Goal: Complete application form

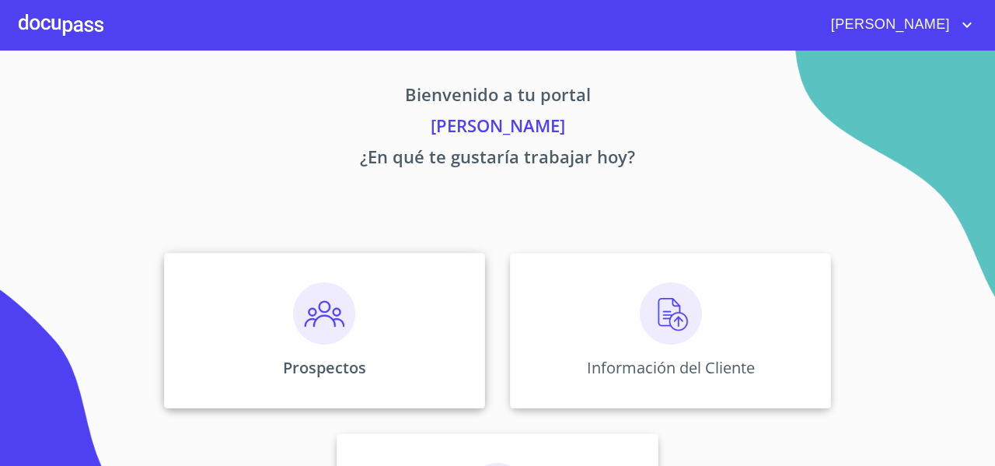
click at [335, 293] on img at bounding box center [324, 313] width 62 height 62
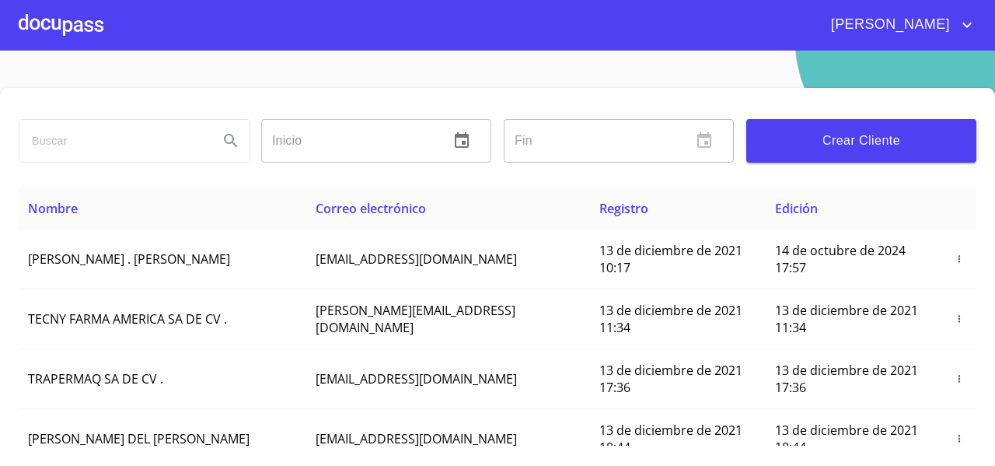
click at [89, 145] on input "search" at bounding box center [112, 141] width 187 height 42
type input "[EMAIL_ADDRESS][DOMAIN_NAME]"
drag, startPoint x: 196, startPoint y: 145, endPoint x: 6, endPoint y: 169, distance: 191.2
click at [6, 169] on div "[EMAIL_ADDRESS][DOMAIN_NAME] Inicio ​ Fin ​ Crear Cliente Nombre Correo electró…" at bounding box center [497, 291] width 995 height 407
click at [67, 150] on input "search" at bounding box center [112, 141] width 187 height 42
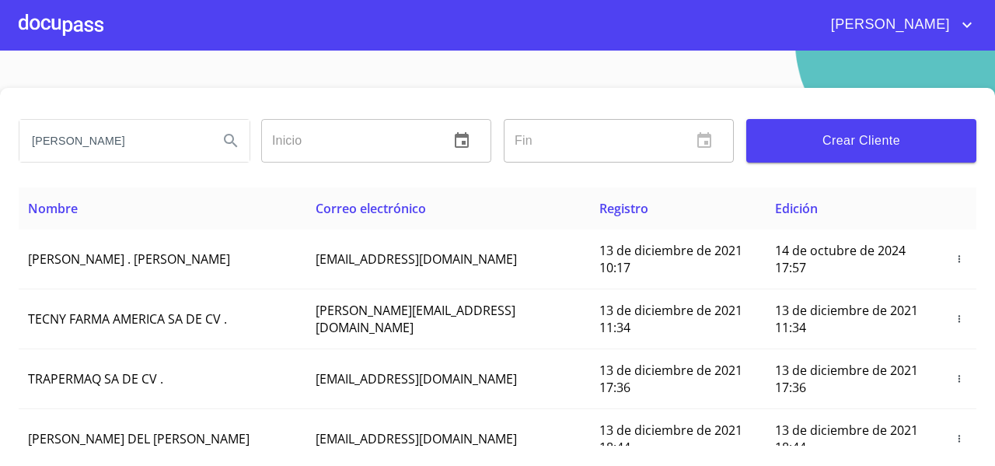
type input "[PERSON_NAME]"
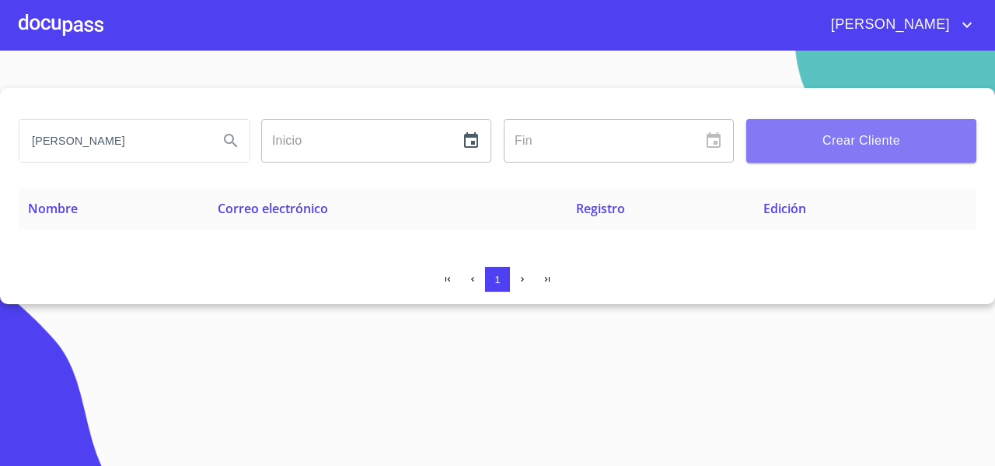
click at [878, 131] on span "Crear Cliente" at bounding box center [861, 141] width 205 height 22
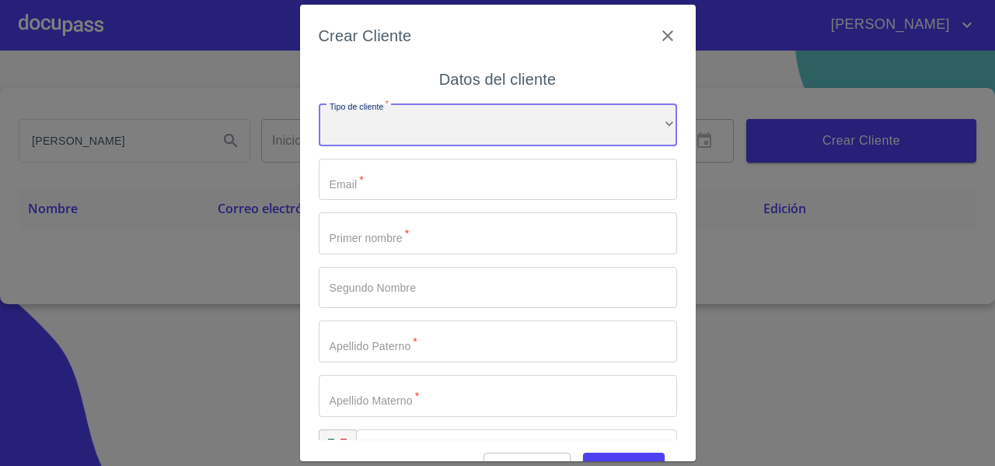
click at [403, 125] on div "​" at bounding box center [498, 125] width 358 height 42
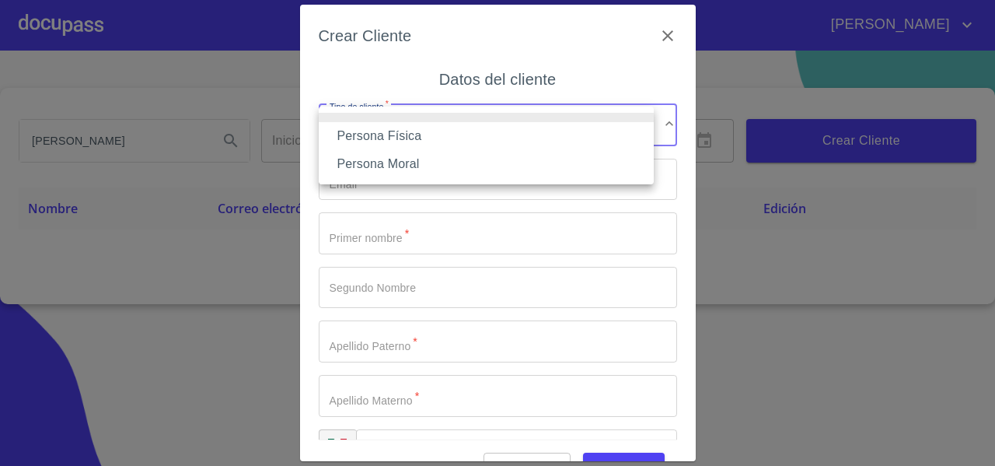
click at [396, 136] on li "Persona Física" at bounding box center [486, 136] width 335 height 28
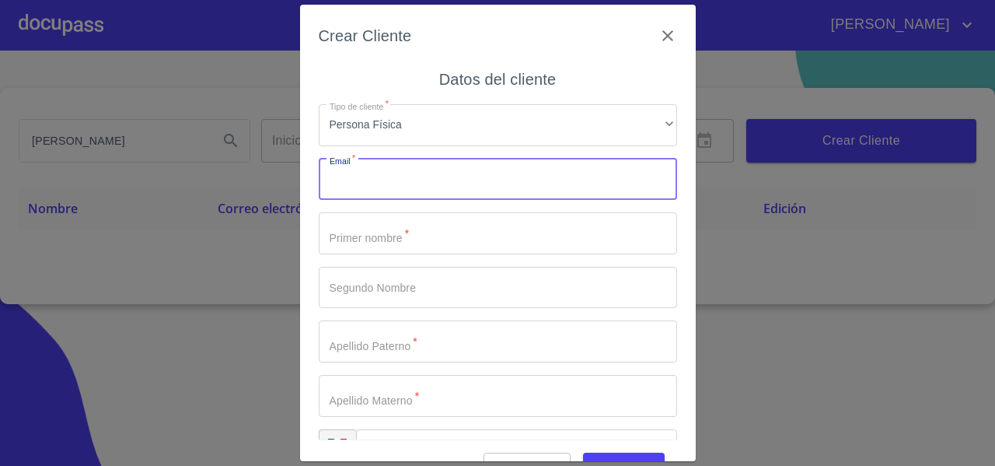
click at [357, 180] on input "Tipo de cliente   *" at bounding box center [498, 180] width 358 height 42
paste input "[EMAIL_ADDRESS][DOMAIN_NAME]"
click at [352, 237] on input "Tipo de cliente   *" at bounding box center [498, 233] width 358 height 42
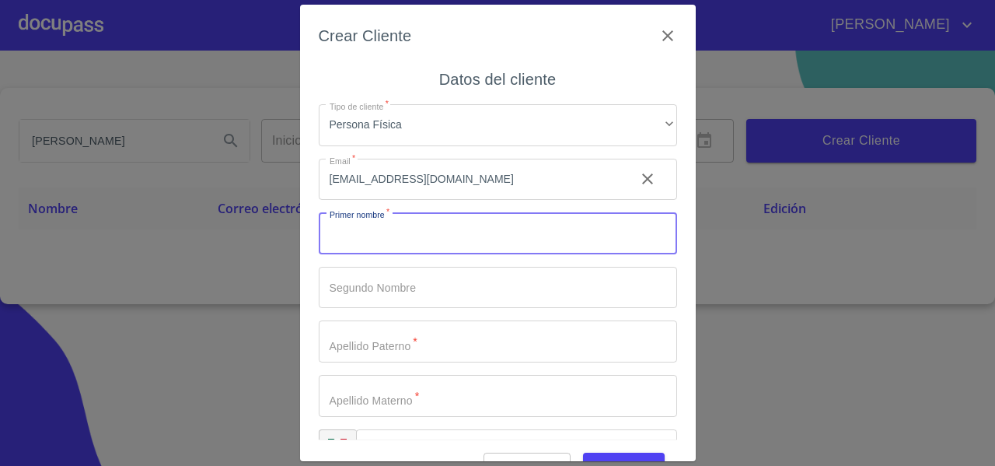
click at [509, 184] on input "[EMAIL_ADDRESS][DOMAIN_NAME]" at bounding box center [471, 180] width 304 height 42
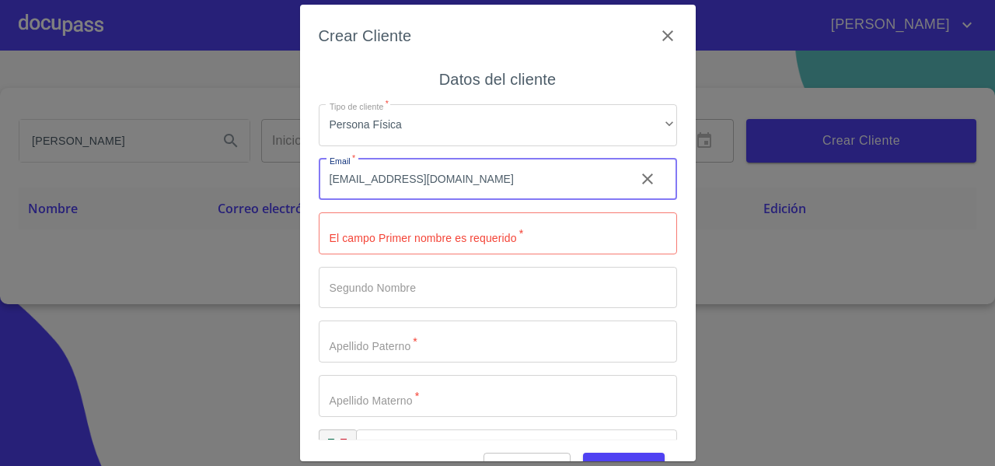
type input "[EMAIL_ADDRESS][DOMAIN_NAME]"
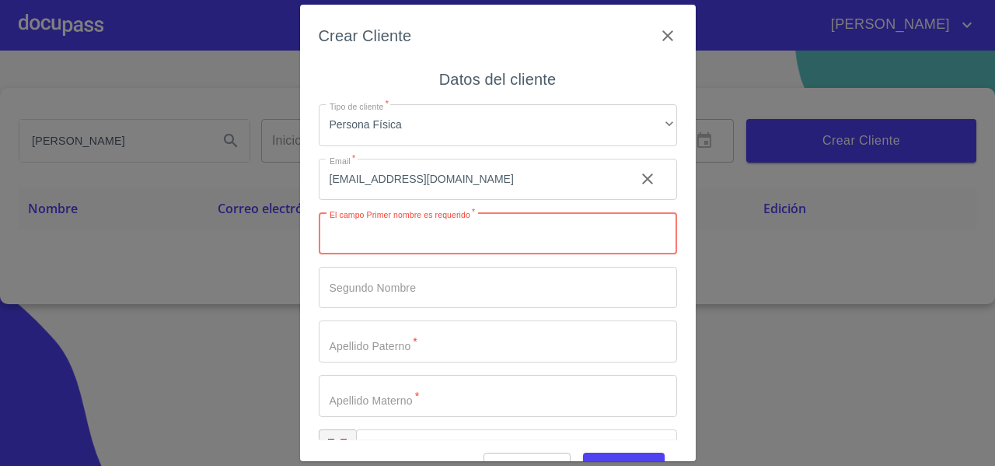
click at [422, 246] on input "Tipo de cliente   *" at bounding box center [498, 233] width 358 height 42
type input "e"
type input "ERIJA"
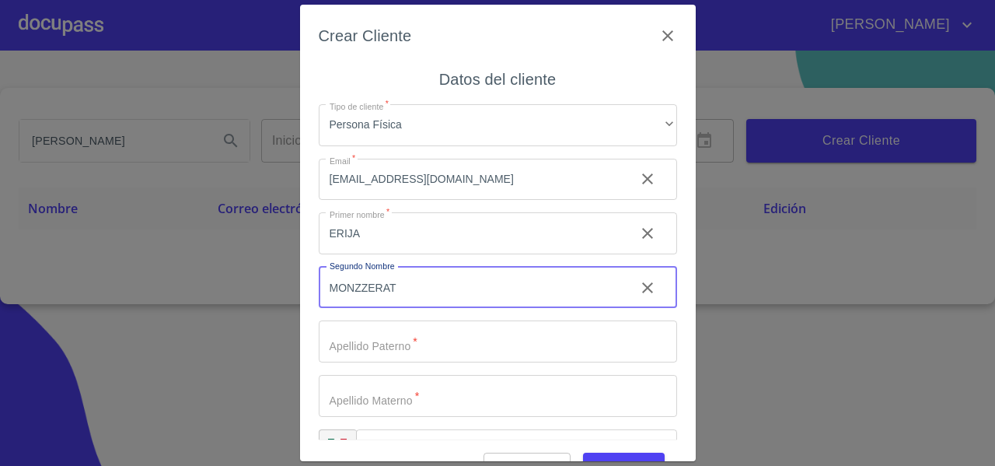
type input "MONZZERAT"
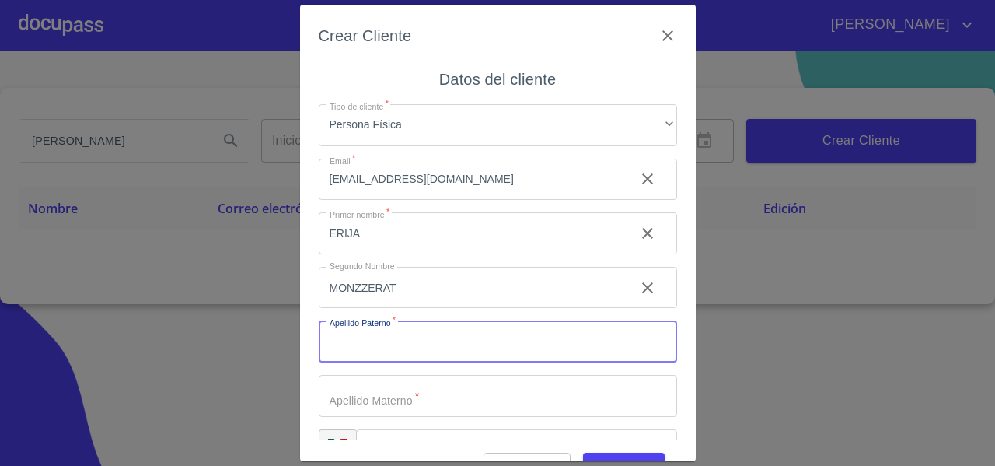
click at [352, 230] on input "ERIJA" at bounding box center [471, 233] width 304 height 42
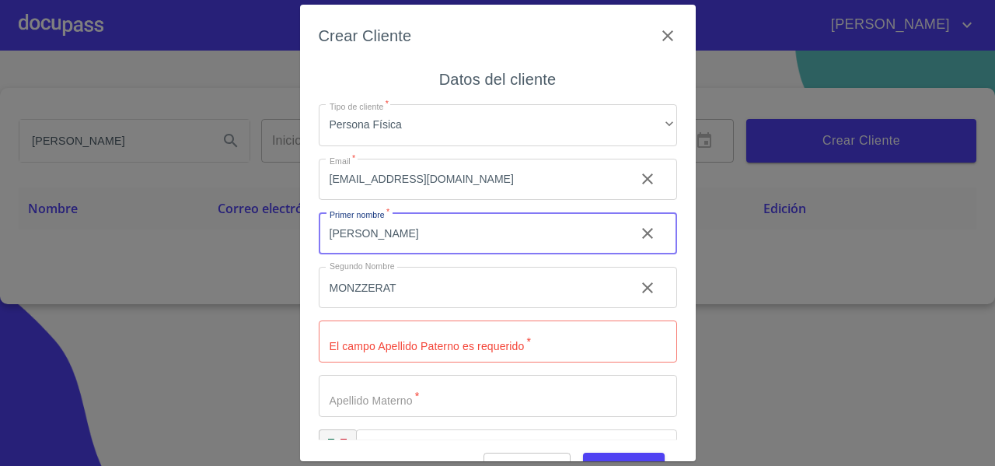
type input "[PERSON_NAME]"
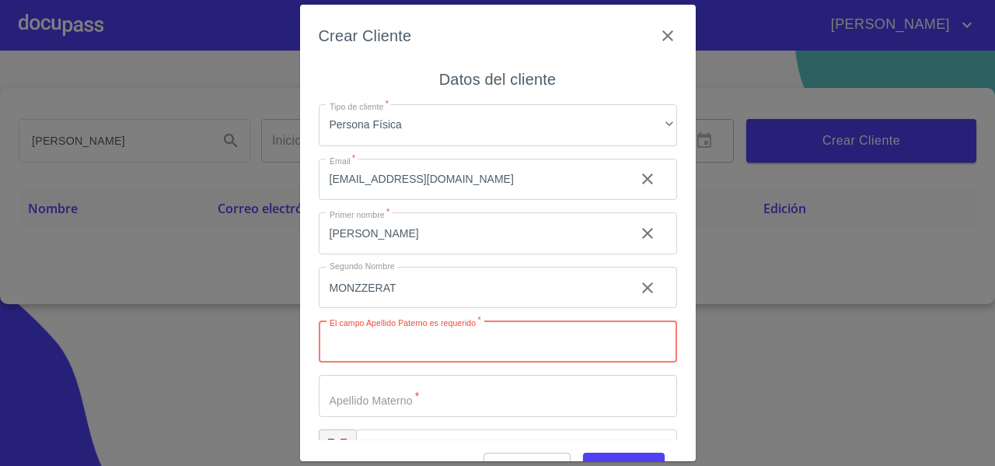
click at [344, 326] on input "Tipo de cliente   *" at bounding box center [498, 341] width 358 height 42
type input "[PERSON_NAME]"
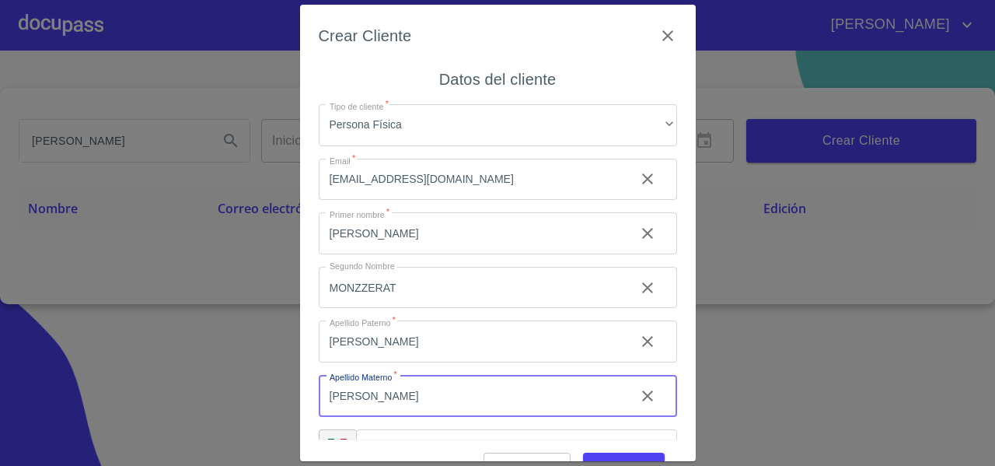
scroll to position [44, 0]
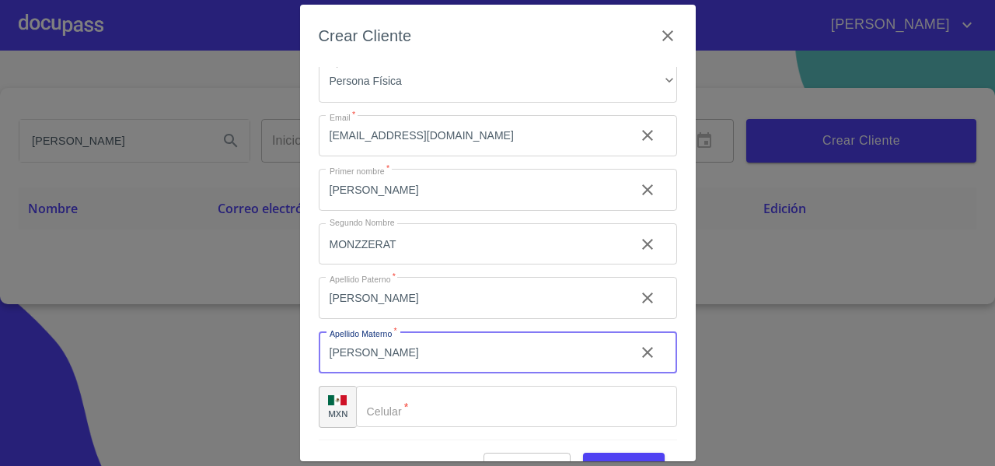
type input "[PERSON_NAME]"
click at [412, 404] on input "Tipo de cliente   *" at bounding box center [516, 406] width 321 height 42
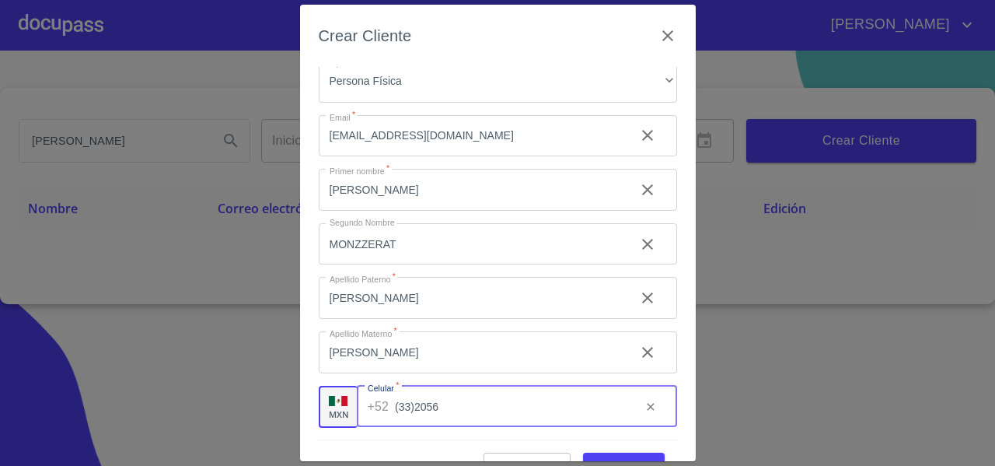
click at [410, 399] on input "(33)2056" at bounding box center [511, 406] width 233 height 42
click at [448, 410] on input "(33)2056" at bounding box center [511, 406] width 233 height 42
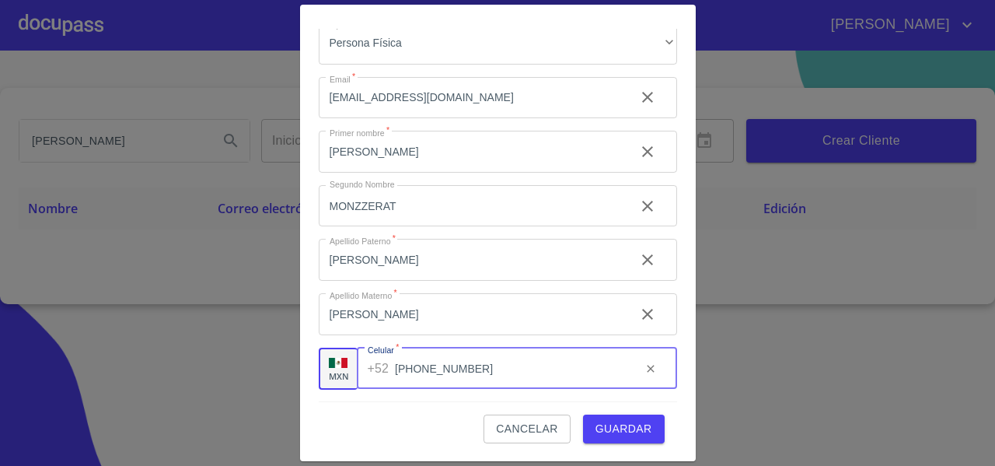
type input "[PHONE_NUMBER]"
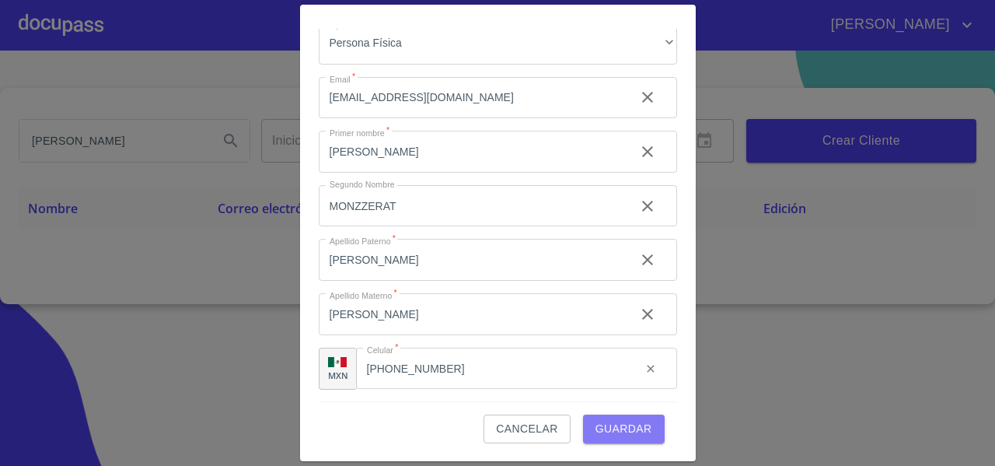
click at [612, 424] on span "Guardar" at bounding box center [623, 428] width 57 height 19
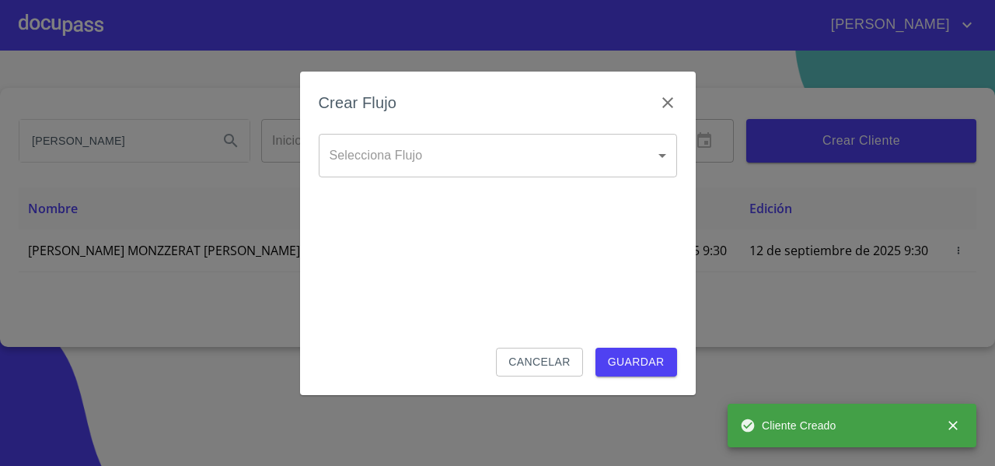
click at [372, 140] on body "[PERSON_NAME] Inicio ​ Fin ​ Crear Cliente Nombre Correo electrónico Registro E…" at bounding box center [497, 233] width 995 height 466
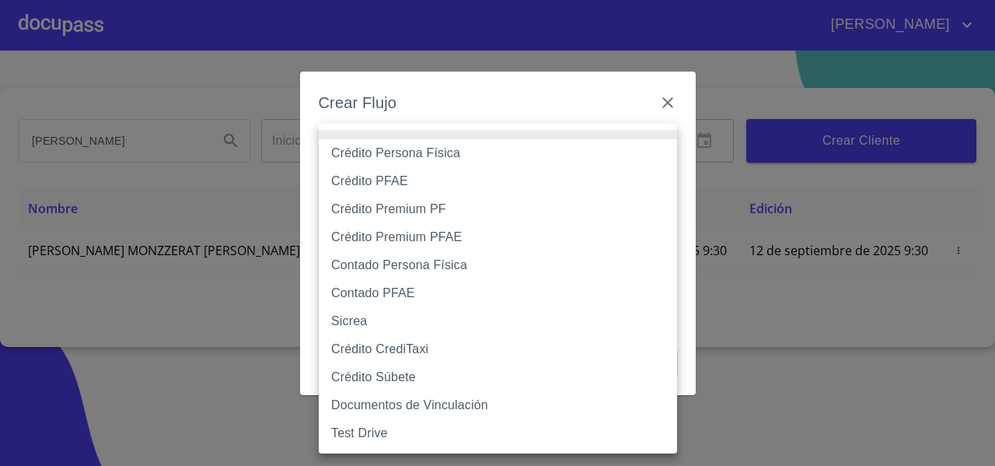
click at [363, 158] on li "Crédito Persona Física" at bounding box center [498, 153] width 358 height 28
type input "61b033e49b8c202ad5bb7912"
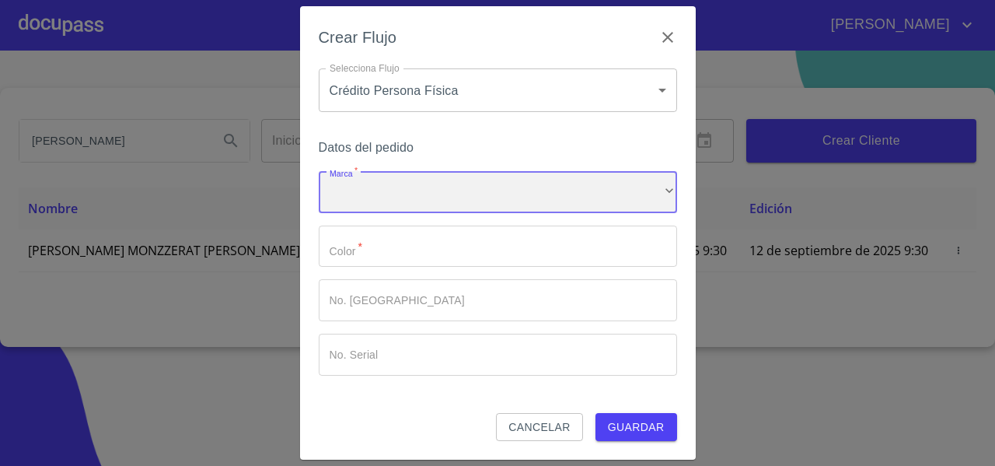
click at [356, 182] on div "​" at bounding box center [498, 192] width 358 height 42
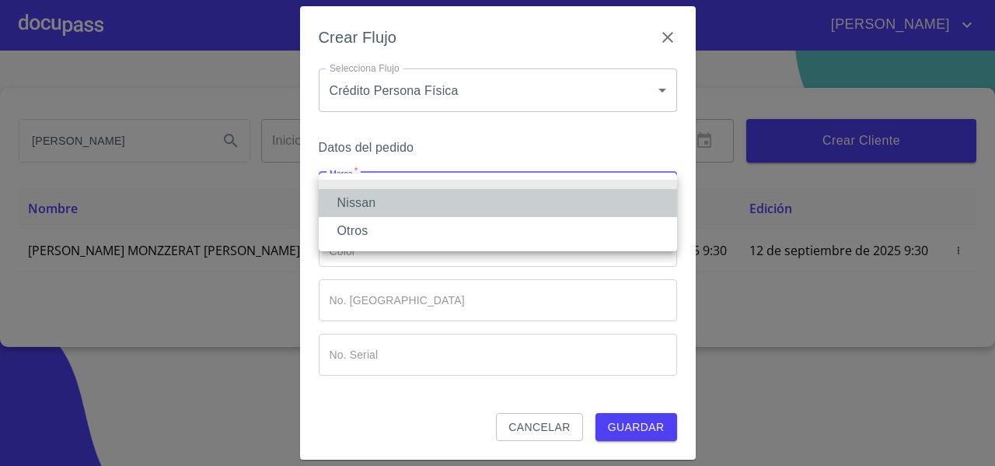
click at [353, 194] on li "Nissan" at bounding box center [498, 203] width 358 height 28
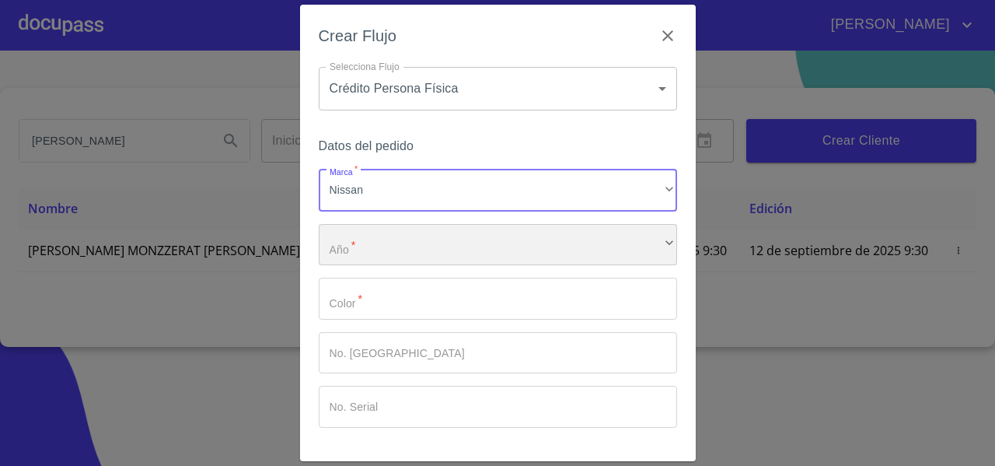
click at [353, 241] on div "​" at bounding box center [498, 245] width 358 height 42
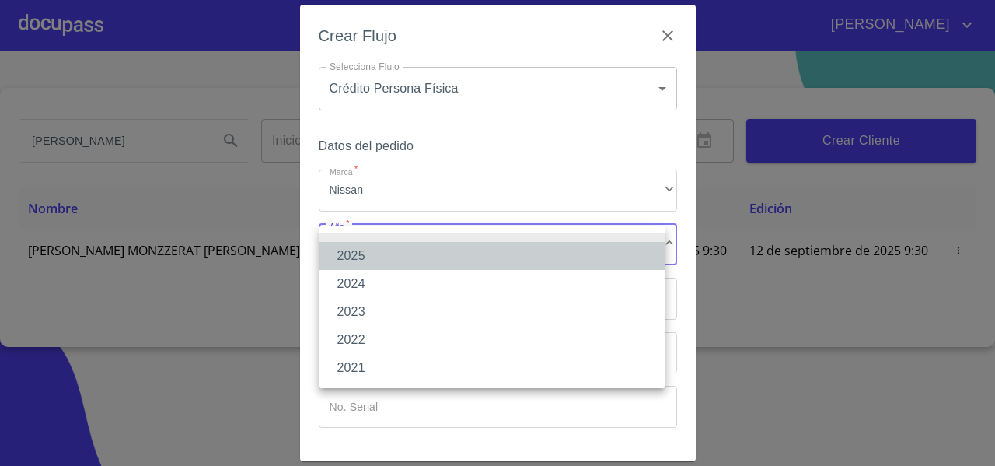
click at [353, 256] on li "2025" at bounding box center [492, 256] width 347 height 28
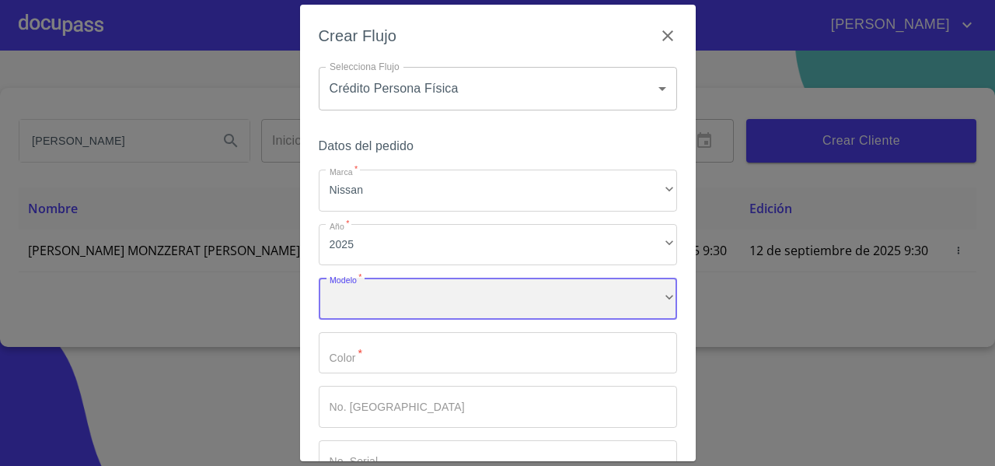
click at [348, 318] on div "​" at bounding box center [498, 298] width 358 height 42
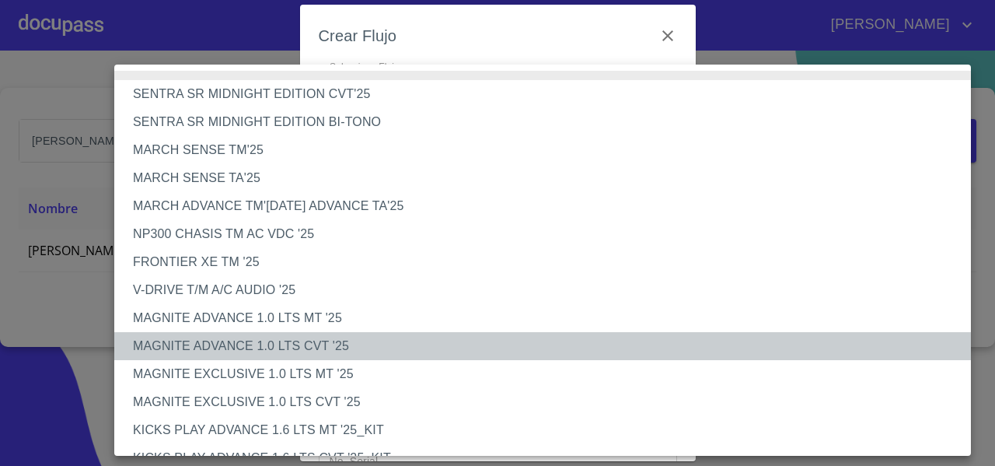
click at [264, 344] on li "MAGNITE ADVANCE 1.0 LTS CVT '25" at bounding box center [548, 346] width 868 height 28
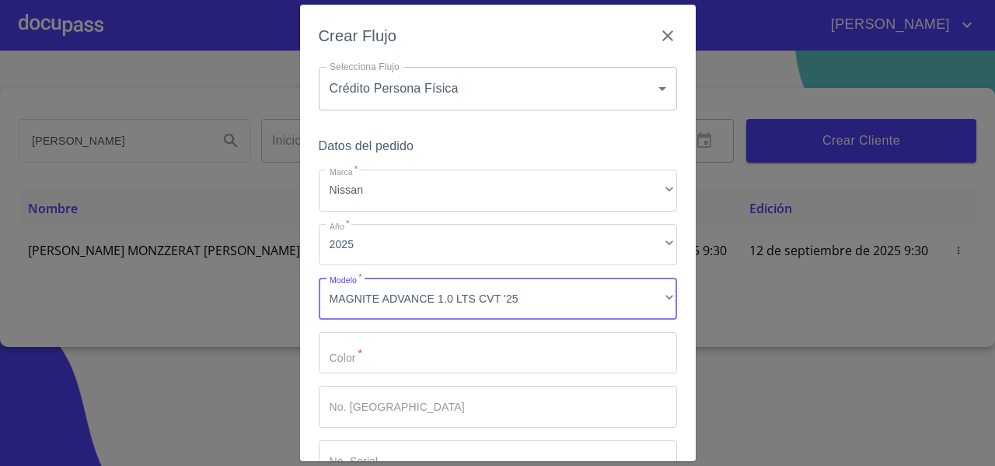
click at [347, 359] on input "Marca   *" at bounding box center [498, 353] width 358 height 42
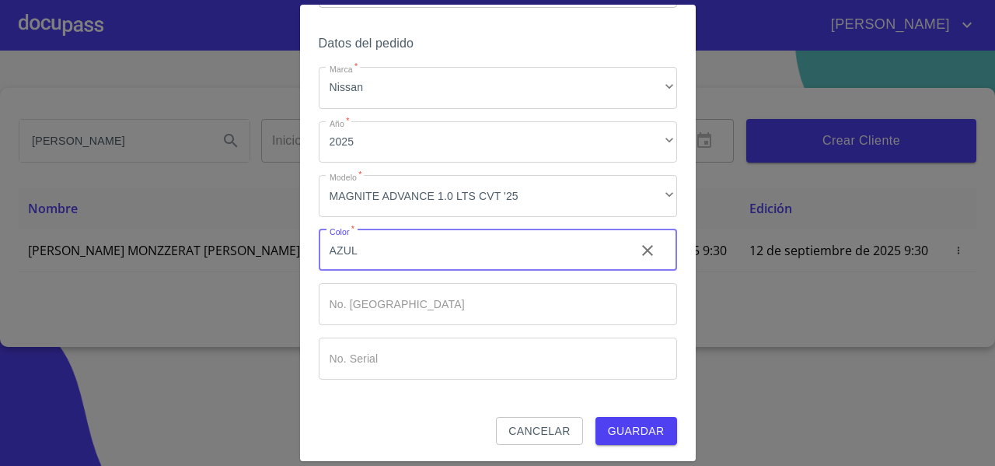
scroll to position [104, 0]
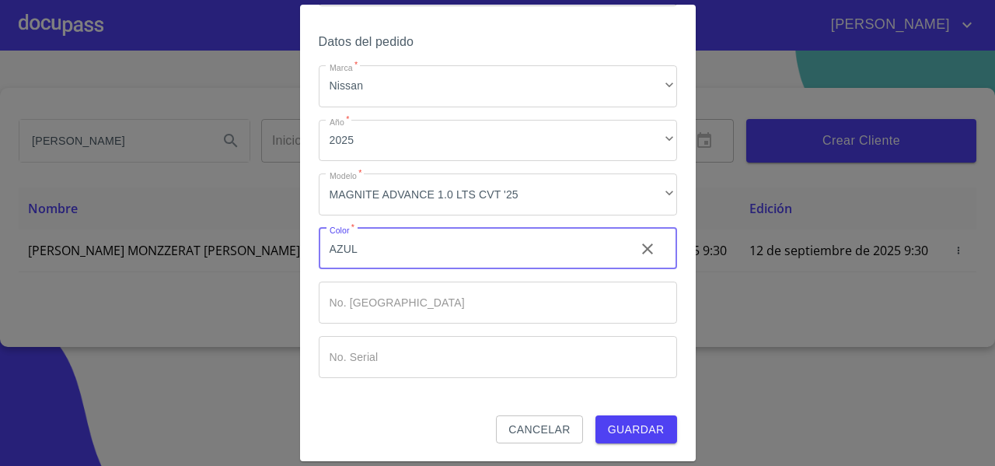
type input "AZUL"
click at [634, 441] on button "Guardar" at bounding box center [636, 429] width 82 height 29
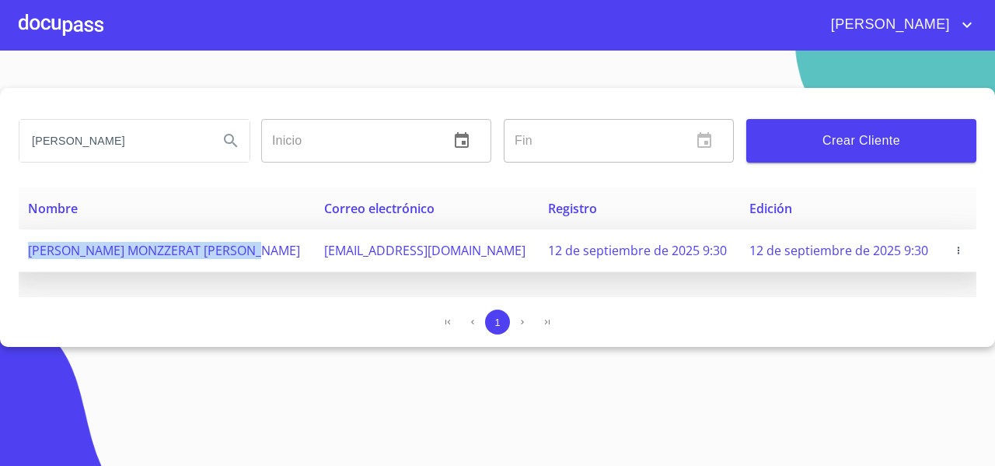
drag, startPoint x: 28, startPoint y: 249, endPoint x: 270, endPoint y: 260, distance: 241.9
click at [270, 260] on td "[PERSON_NAME] MONZZERAT [PERSON_NAME]" at bounding box center [167, 250] width 296 height 43
copy span "[PERSON_NAME] MONZZERAT [PERSON_NAME]"
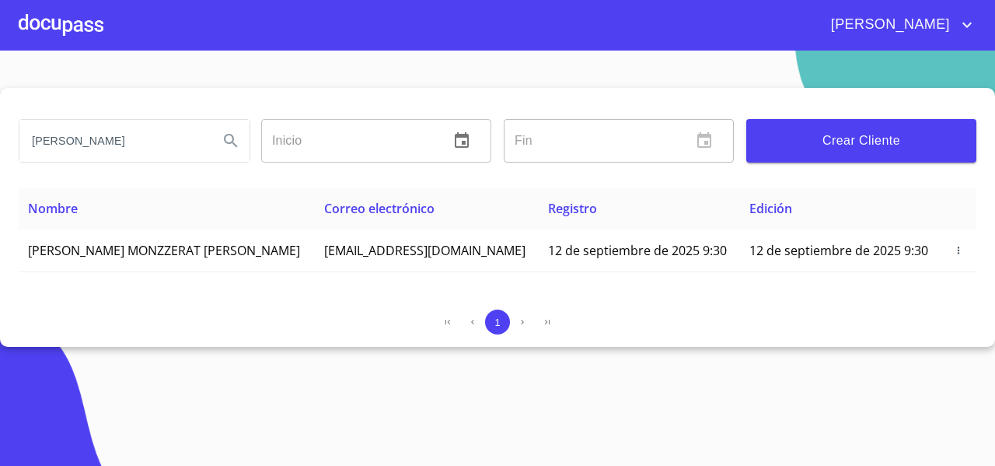
click at [80, 24] on div at bounding box center [61, 25] width 85 height 50
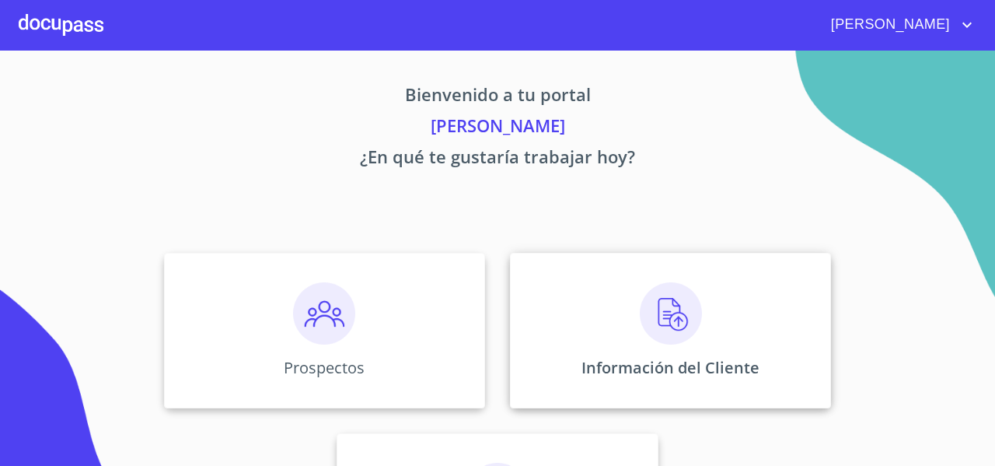
click at [561, 284] on div "Información del Cliente" at bounding box center [670, 330] width 321 height 155
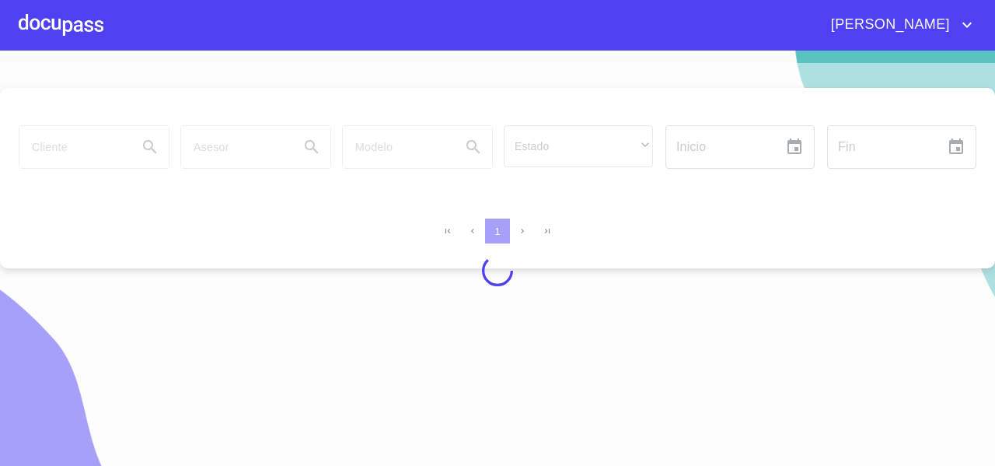
click at [79, 155] on div at bounding box center [497, 270] width 995 height 415
click at [64, 150] on div at bounding box center [497, 270] width 995 height 415
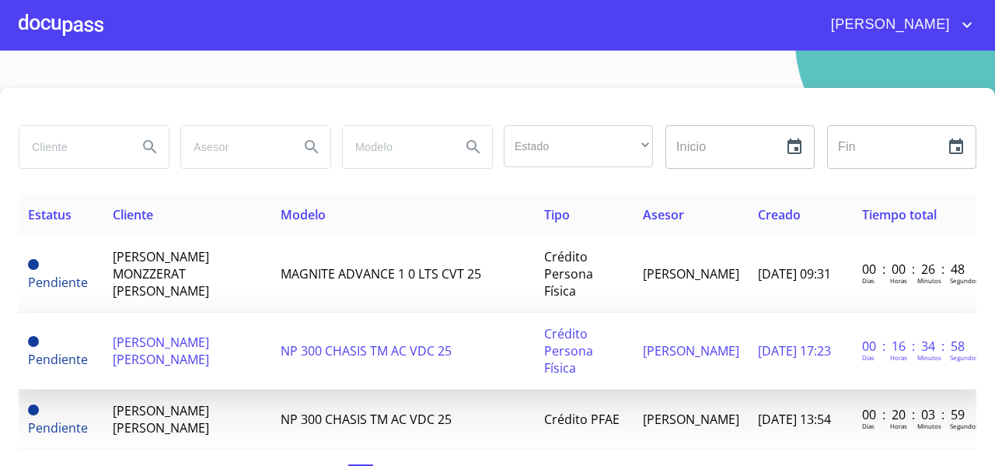
click at [211, 351] on td "[PERSON_NAME] [PERSON_NAME]" at bounding box center [187, 350] width 169 height 77
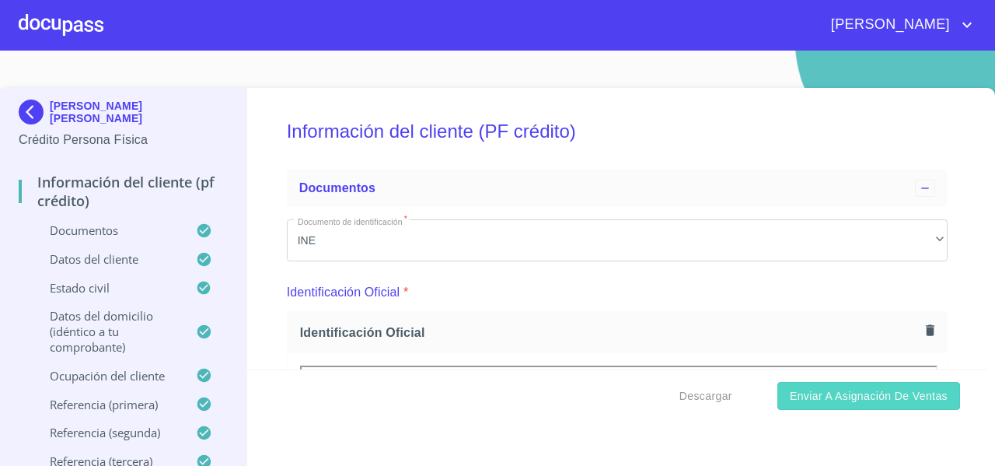
click at [859, 396] on span "Enviar a Asignación de Ventas" at bounding box center [869, 395] width 158 height 19
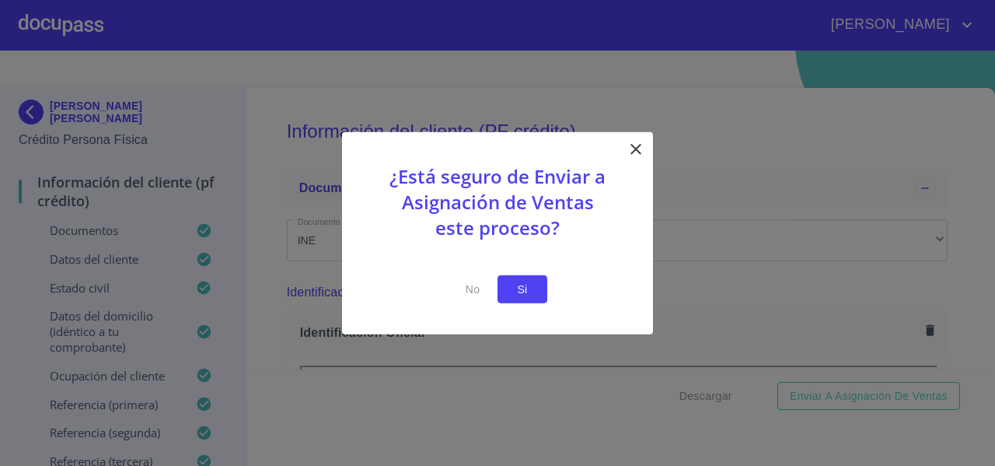
click at [539, 280] on button "Si" at bounding box center [522, 288] width 50 height 29
click at [507, 289] on button "Si" at bounding box center [522, 288] width 50 height 29
